Goal: Task Accomplishment & Management: Manage account settings

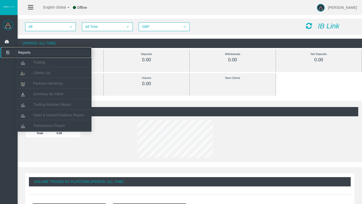
click at [8, 52] on icon at bounding box center [7, 52] width 13 height 11
click at [47, 63] on link "Trading" at bounding box center [54, 62] width 76 height 9
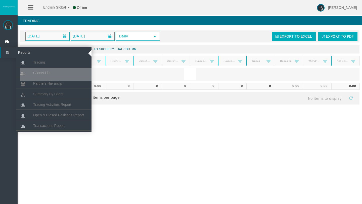
click at [14, 52] on span "Reports" at bounding box center [38, 52] width 49 height 11
click at [9, 51] on icon at bounding box center [7, 52] width 13 height 11
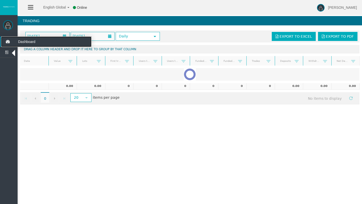
click at [10, 40] on icon at bounding box center [7, 41] width 13 height 11
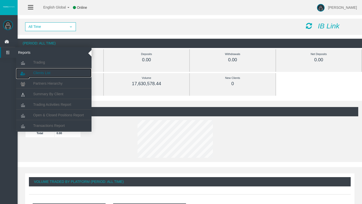
click at [39, 71] on span "Clients List" at bounding box center [41, 73] width 17 height 4
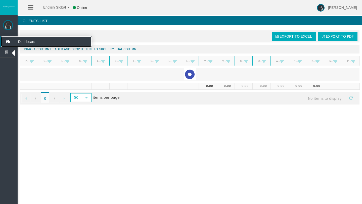
click at [10, 42] on icon at bounding box center [7, 41] width 13 height 11
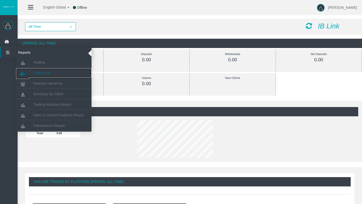
click at [38, 73] on span "Clients List" at bounding box center [41, 73] width 17 height 4
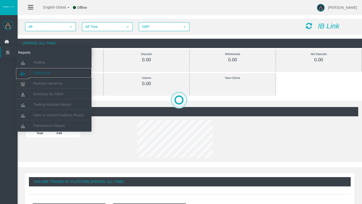
click at [40, 72] on span "Clients List" at bounding box center [41, 73] width 17 height 4
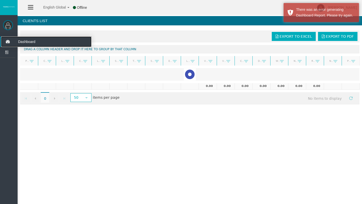
click at [7, 37] on icon at bounding box center [7, 41] width 13 height 11
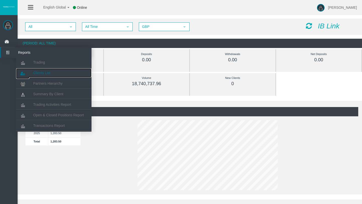
click at [37, 74] on span "Clients List" at bounding box center [41, 73] width 17 height 4
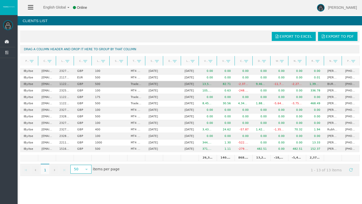
click at [225, 86] on td "82.71" at bounding box center [226, 84] width 18 height 7
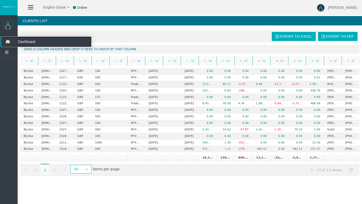
click at [14, 42] on icon at bounding box center [7, 41] width 13 height 11
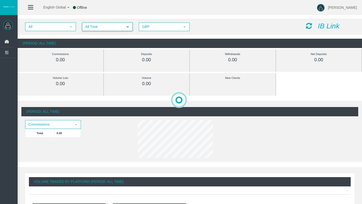
click at [94, 27] on span "All Time" at bounding box center [103, 27] width 41 height 8
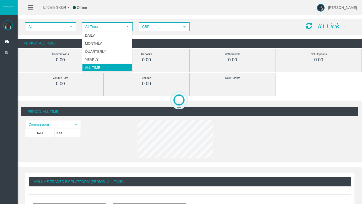
click at [98, 18] on div "All select All Time select 5 GBP select GBP IB Link (Period: All Time) Commissi…" at bounding box center [190, 33] width 345 height 34
